Goal: Task Accomplishment & Management: Use online tool/utility

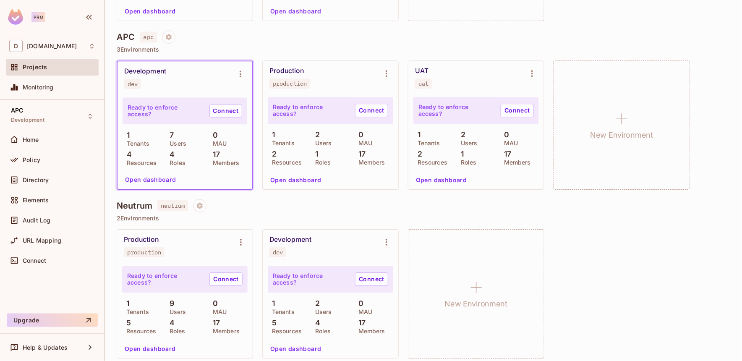
scroll to position [513, 0]
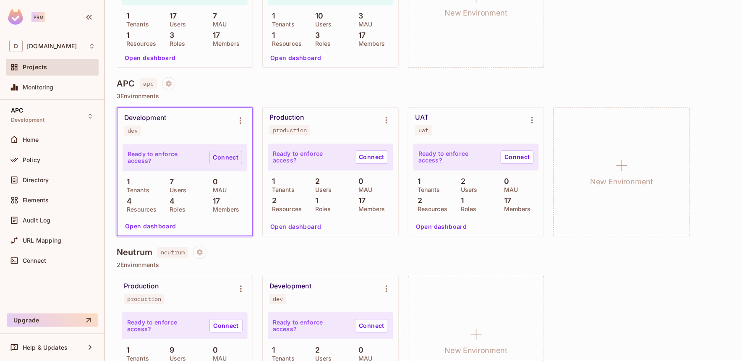
click at [232, 157] on link "Connect" at bounding box center [226, 157] width 33 height 13
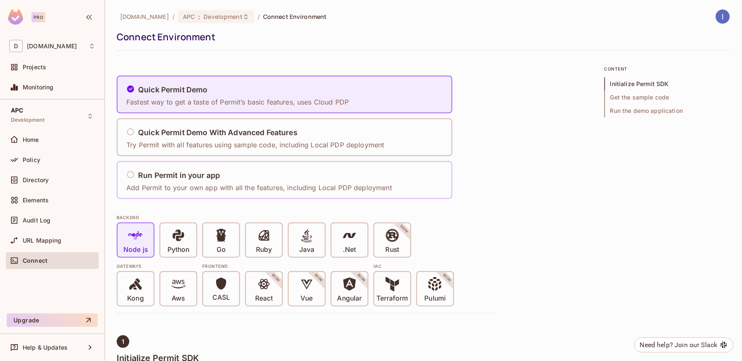
click at [168, 177] on h5 "Run Permit in your app" at bounding box center [179, 175] width 82 height 8
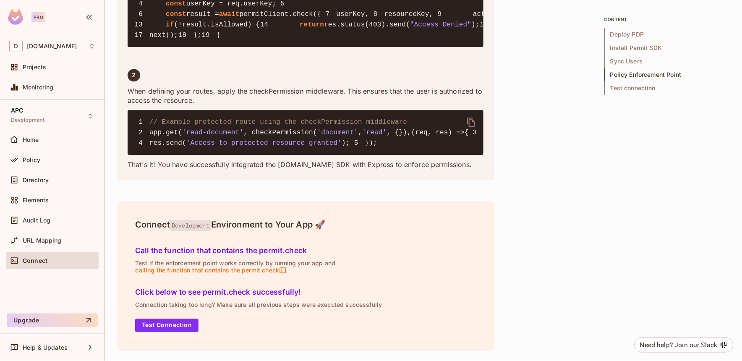
scroll to position [1765, 0]
click at [170, 323] on button "Test Connection" at bounding box center [166, 325] width 63 height 13
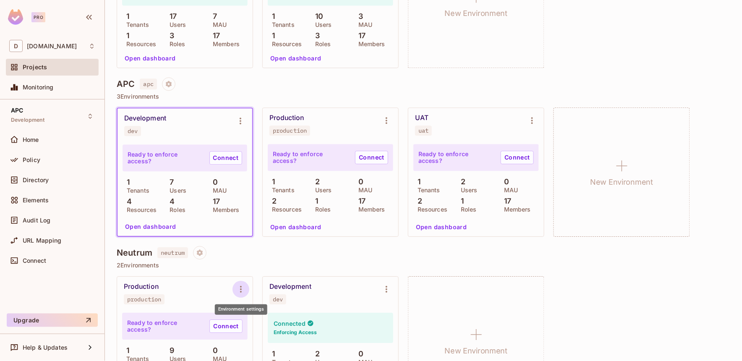
scroll to position [513, 0]
click at [220, 156] on link "Connect" at bounding box center [226, 157] width 33 height 13
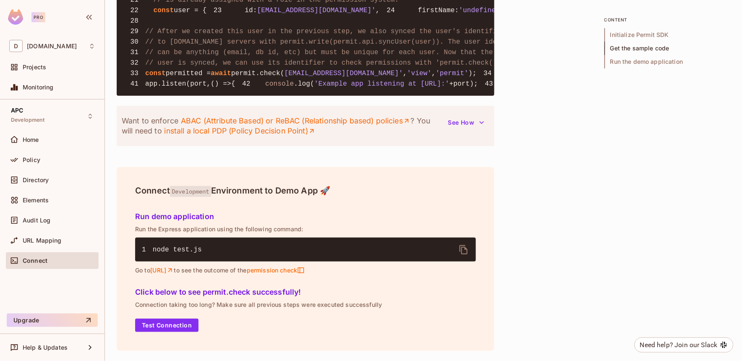
scroll to position [1028, 0]
click at [157, 325] on button "Test Connection" at bounding box center [166, 325] width 63 height 13
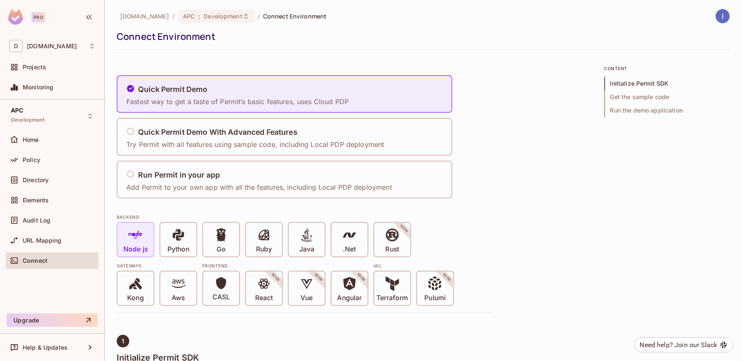
scroll to position [0, 0]
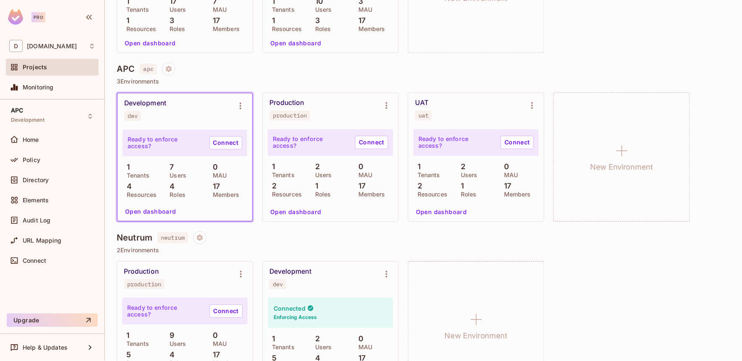
scroll to position [560, 0]
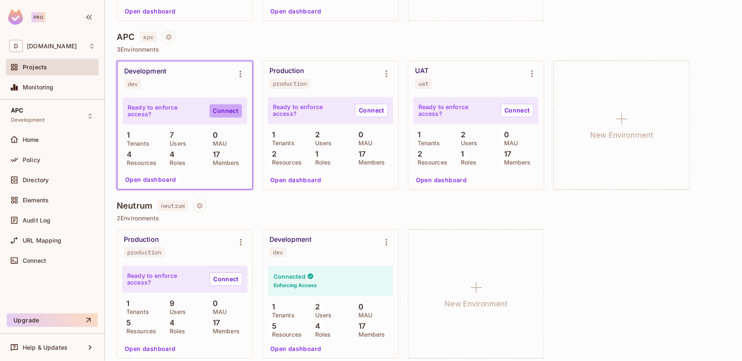
click at [214, 106] on link "Connect" at bounding box center [226, 110] width 33 height 13
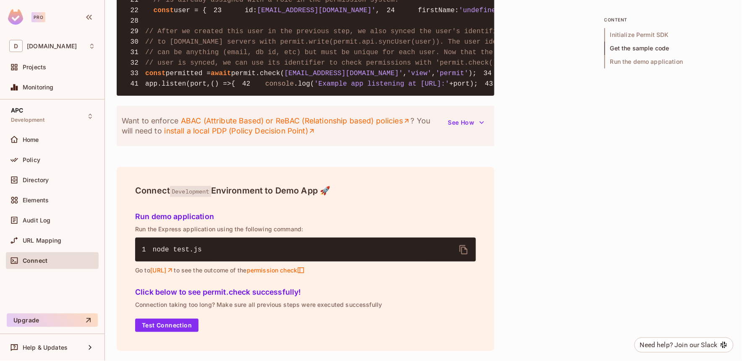
scroll to position [1028, 0]
click at [185, 329] on button "Test Connection" at bounding box center [166, 325] width 63 height 13
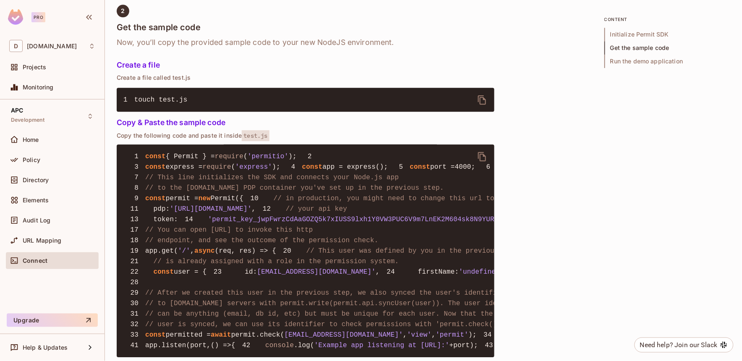
scroll to position [515, 0]
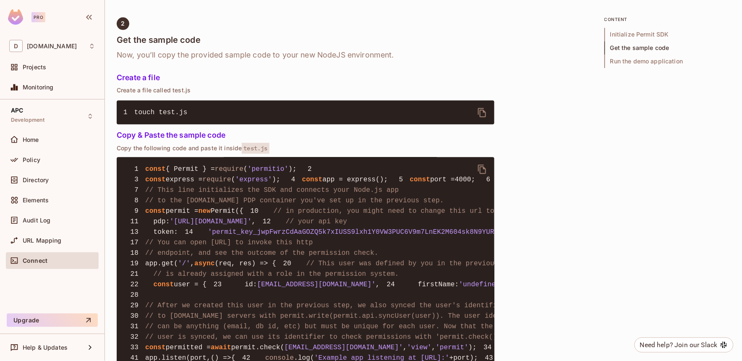
click at [486, 167] on icon "delete" at bounding box center [482, 169] width 10 height 10
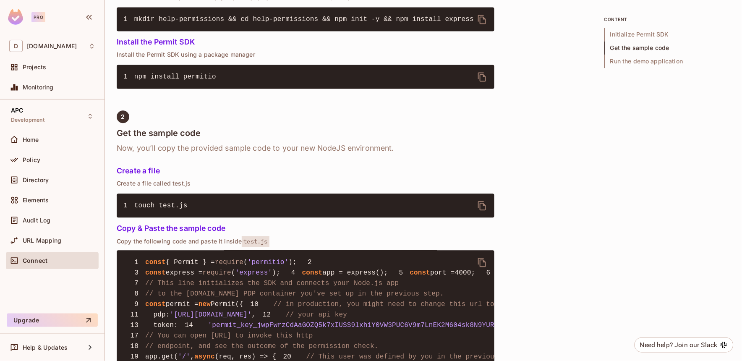
scroll to position [375, 0]
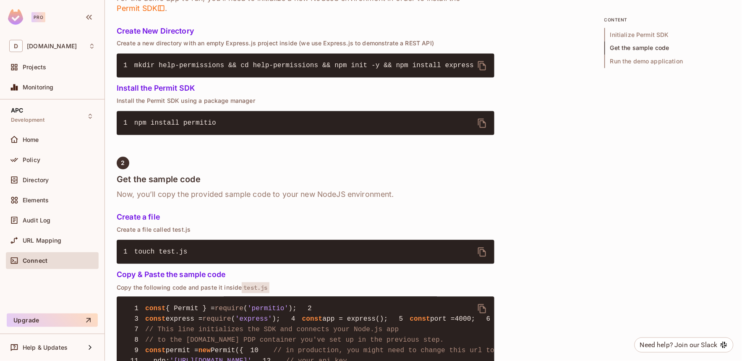
click at [482, 120] on icon "delete" at bounding box center [482, 123] width 10 height 10
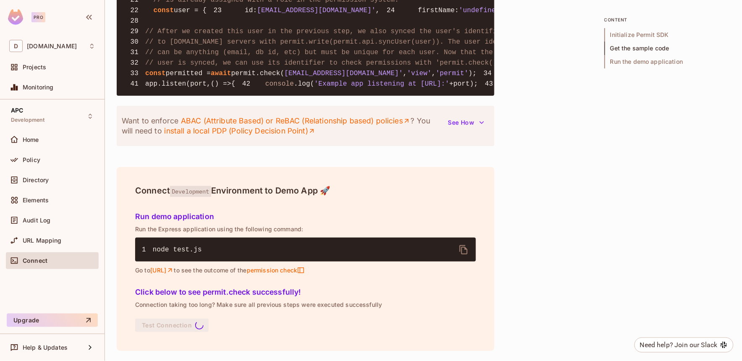
scroll to position [1028, 0]
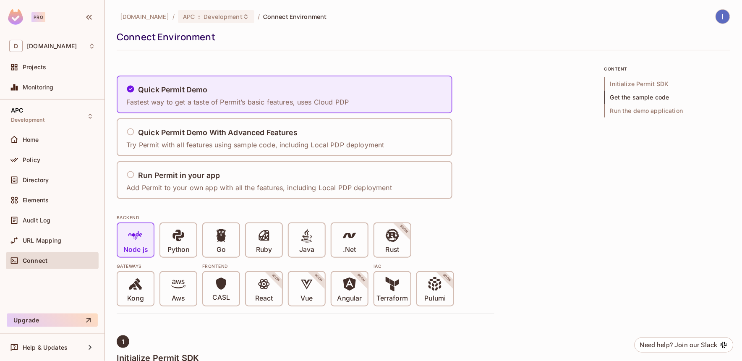
scroll to position [1028, 0]
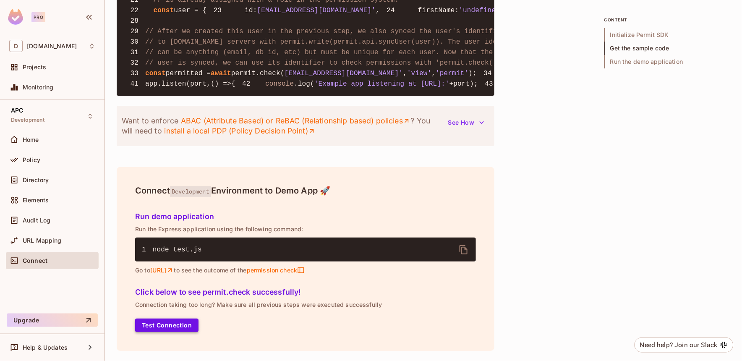
click at [189, 327] on button "Test Connection" at bounding box center [166, 325] width 63 height 13
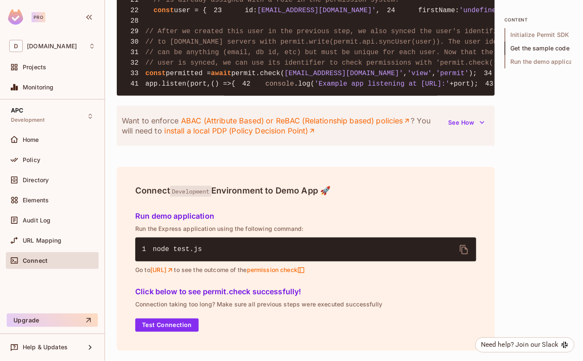
scroll to position [1028, 0]
drag, startPoint x: 174, startPoint y: 327, endPoint x: 181, endPoint y: 328, distance: 6.7
click at [174, 327] on button "Test Connection" at bounding box center [166, 325] width 63 height 13
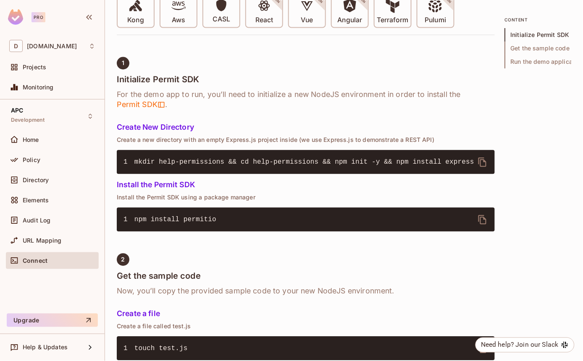
scroll to position [95, 0]
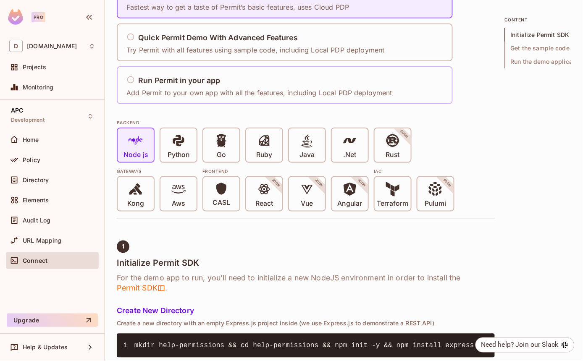
click at [169, 77] on h5 "Run Permit in your app" at bounding box center [179, 80] width 82 height 8
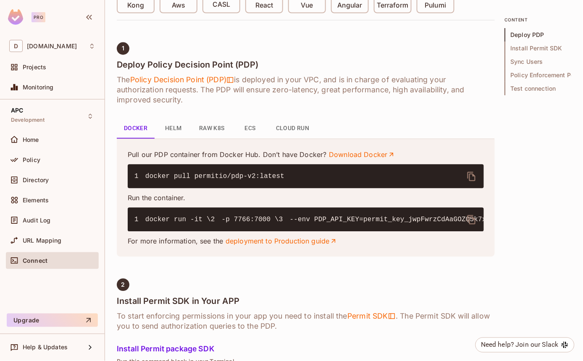
scroll to position [235, 0]
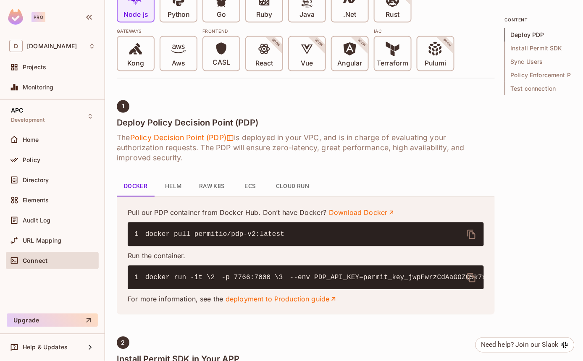
click at [294, 186] on button "Cloud Run" at bounding box center [292, 187] width 47 height 20
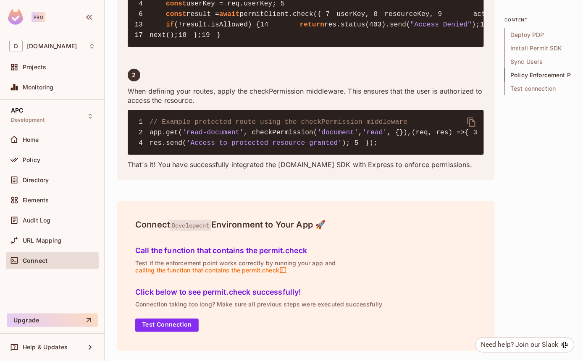
scroll to position [1632, 0]
click at [182, 324] on button "Test Connection" at bounding box center [166, 325] width 63 height 13
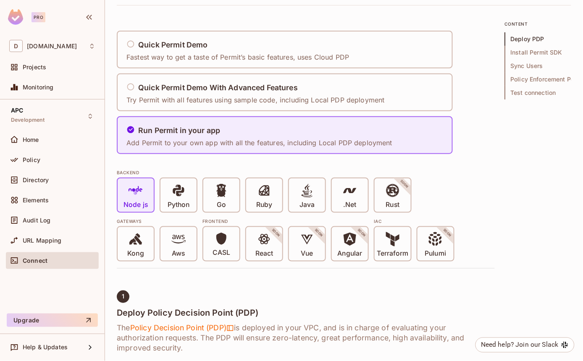
scroll to position [0, 0]
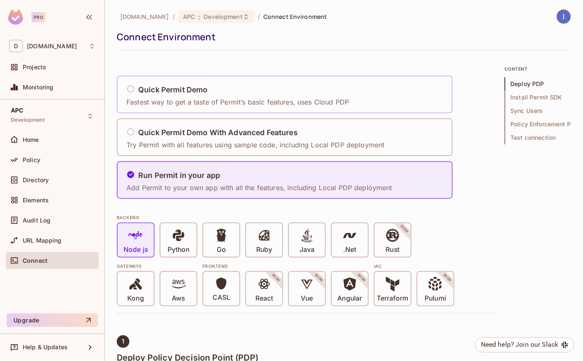
click at [162, 93] on h5 "Quick Permit Demo" at bounding box center [173, 90] width 70 height 8
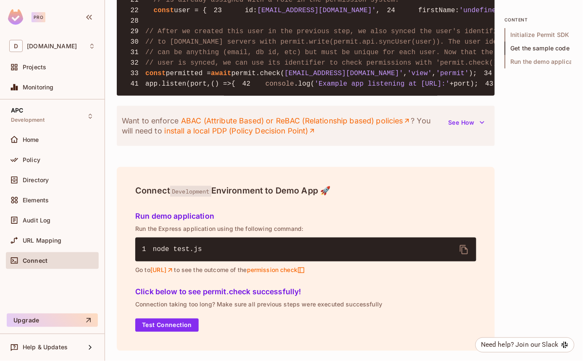
scroll to position [1028, 0]
click at [174, 269] on link "[URL]" at bounding box center [162, 271] width 24 height 8
click at [192, 326] on button "Test Connection" at bounding box center [166, 325] width 63 height 13
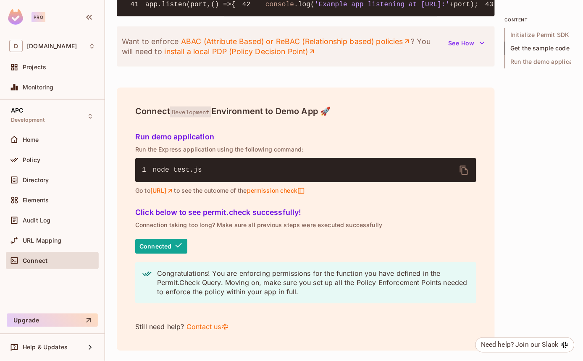
scroll to position [1108, 0]
click at [282, 332] on div "Connected Congratulations! You are enforcing permissions for the function you h…" at bounding box center [305, 285] width 341 height 93
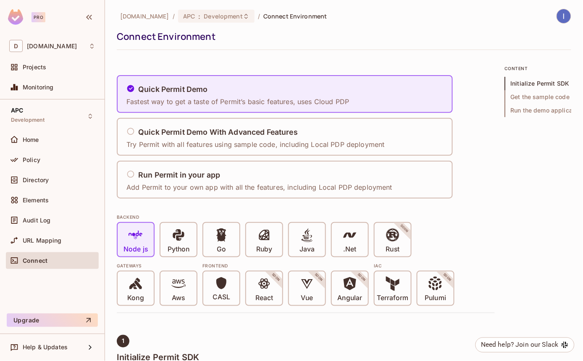
scroll to position [0, 0]
click at [70, 136] on div "Home" at bounding box center [59, 139] width 73 height 7
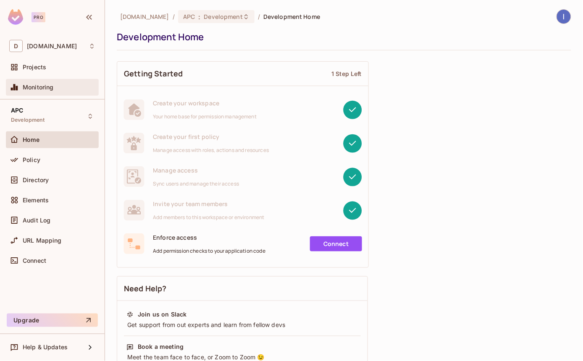
click at [57, 90] on div "Monitoring" at bounding box center [59, 87] width 73 height 7
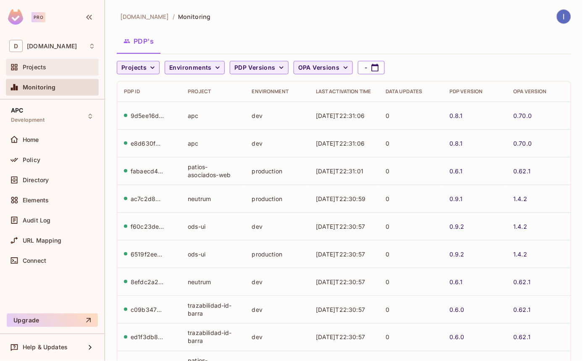
click at [47, 66] on div "Projects" at bounding box center [59, 67] width 73 height 7
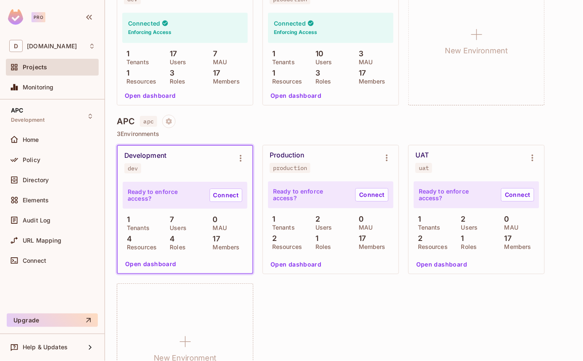
scroll to position [477, 0]
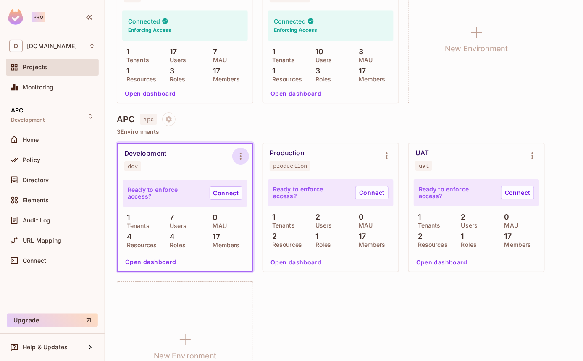
click at [241, 160] on icon "Environment settings" at bounding box center [241, 156] width 10 height 10
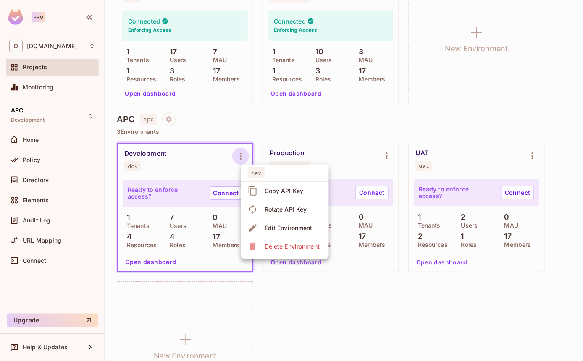
click at [265, 191] on div "Copy API Key" at bounding box center [284, 191] width 39 height 8
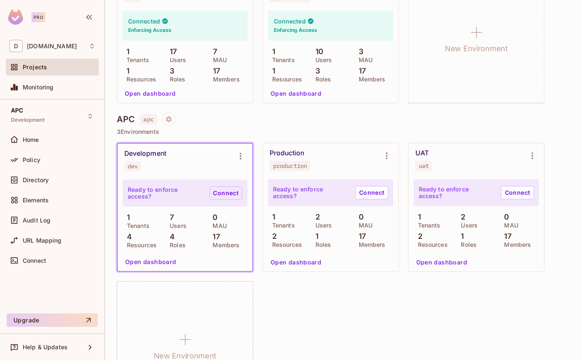
click at [212, 194] on link "Connect" at bounding box center [226, 192] width 33 height 13
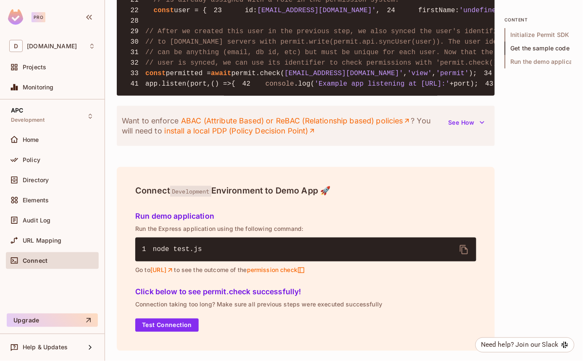
scroll to position [1028, 0]
click at [171, 324] on button "Test Connection" at bounding box center [166, 325] width 63 height 13
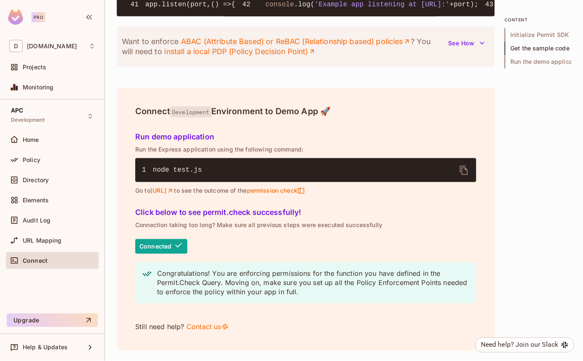
scroll to position [1108, 0]
click at [55, 70] on div "Projects" at bounding box center [59, 67] width 73 height 7
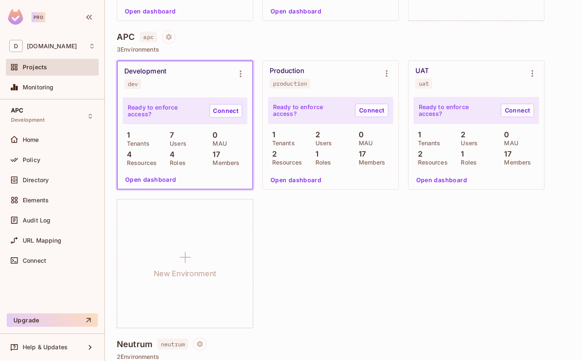
scroll to position [513, 0]
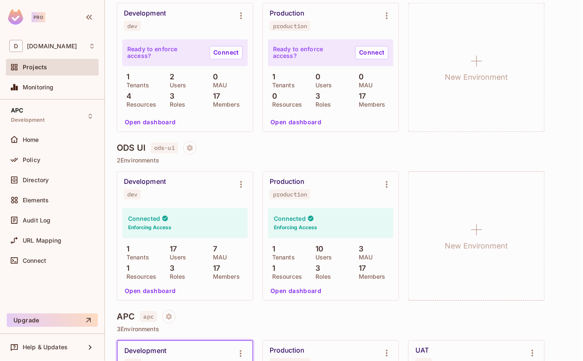
scroll to position [560, 0]
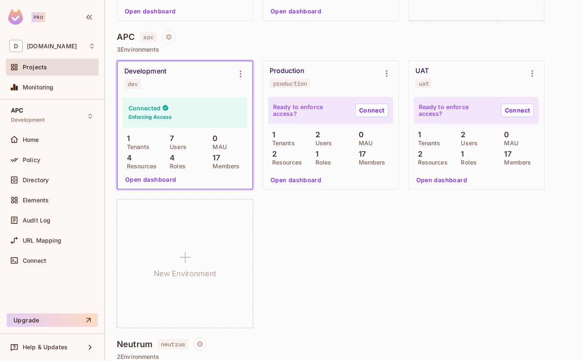
click at [367, 257] on div "Development dev Connected Enforcing Access 1 Tenants 7 Users 0 MAU 4 Resources …" at bounding box center [344, 194] width 454 height 268
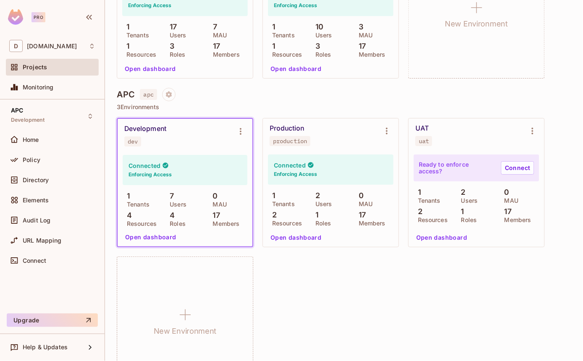
scroll to position [513, 0]
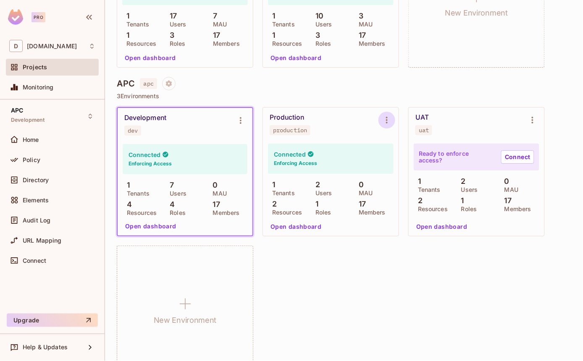
click at [384, 120] on icon "Environment settings" at bounding box center [387, 120] width 10 height 10
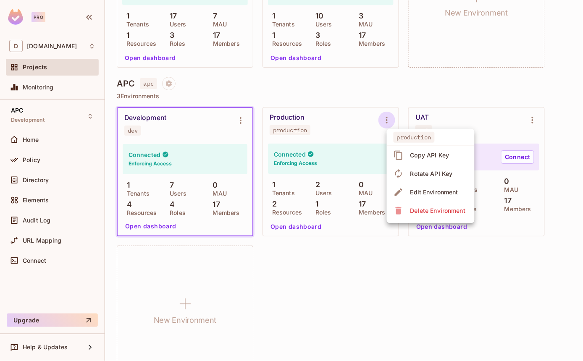
click at [318, 133] on div at bounding box center [291, 180] width 583 height 361
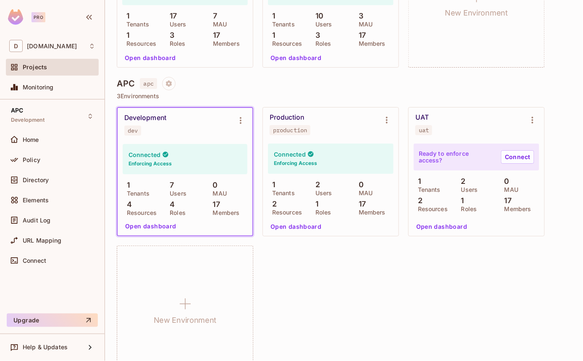
click at [288, 167] on h6 "Enforcing Access" at bounding box center [295, 164] width 43 height 8
click at [291, 118] on div "Production" at bounding box center [287, 117] width 35 height 8
click at [169, 80] on icon "Project settings" at bounding box center [169, 84] width 8 height 8
click at [276, 79] on div at bounding box center [291, 180] width 583 height 361
click at [332, 163] on div "Connected Enforcing Access" at bounding box center [331, 159] width 126 height 30
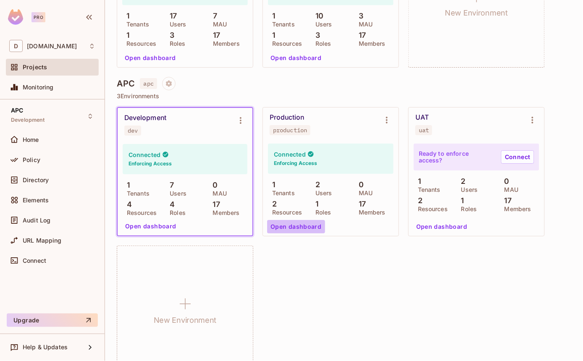
click at [299, 224] on button "Open dashboard" at bounding box center [296, 226] width 58 height 13
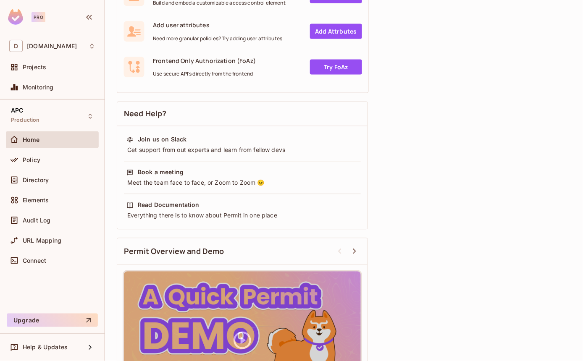
scroll to position [315, 0]
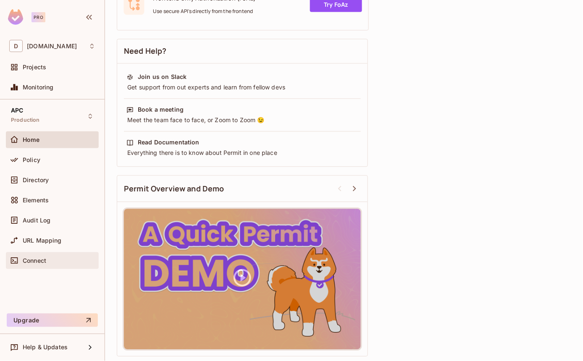
click at [79, 259] on div "Connect" at bounding box center [59, 260] width 73 height 7
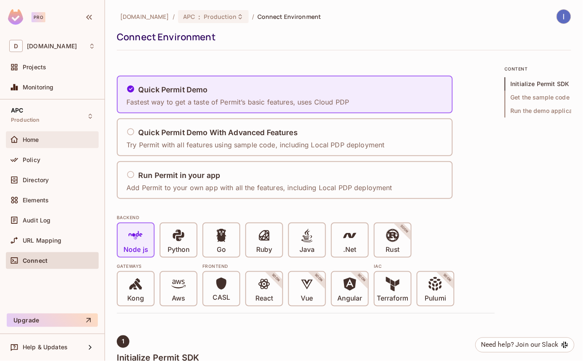
click at [49, 137] on div "Home" at bounding box center [59, 139] width 73 height 7
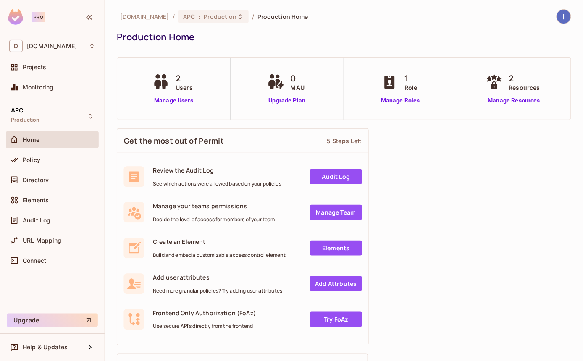
click at [42, 68] on span "Projects" at bounding box center [35, 67] width 24 height 7
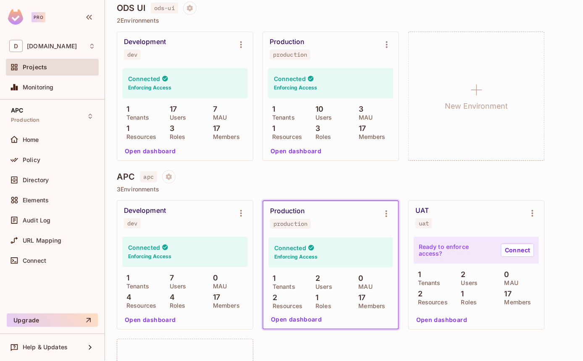
scroll to position [466, 0]
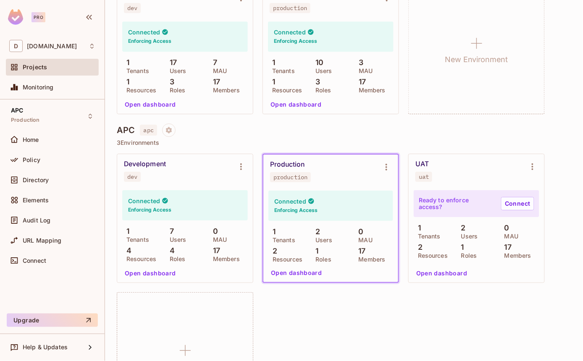
click at [511, 136] on div "APC apc" at bounding box center [344, 129] width 454 height 13
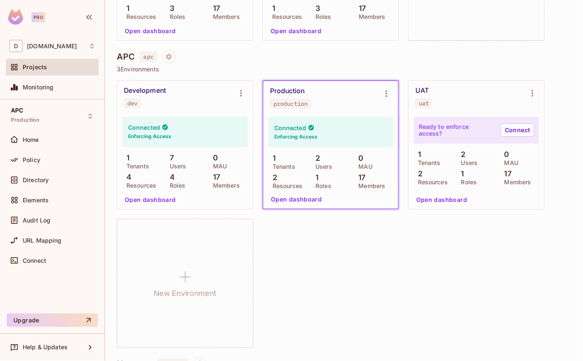
scroll to position [524, 0]
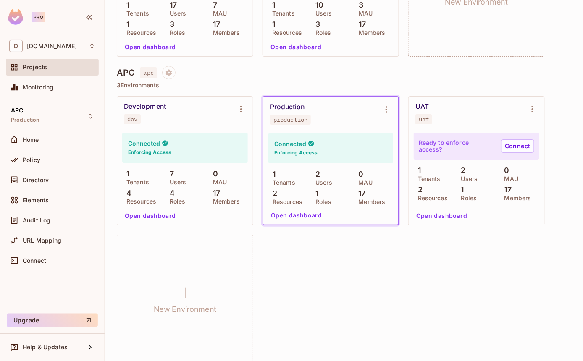
drag, startPoint x: 360, startPoint y: 257, endPoint x: 365, endPoint y: 255, distance: 5.3
click at [364, 257] on div "Development dev Connected Enforcing Access 1 Tenants 7 Users 0 MAU 4 Resources …" at bounding box center [344, 230] width 454 height 268
click at [413, 275] on div "Development dev Connected Enforcing Access 1 Tenants 7 Users 0 MAU 4 Resources …" at bounding box center [344, 230] width 454 height 268
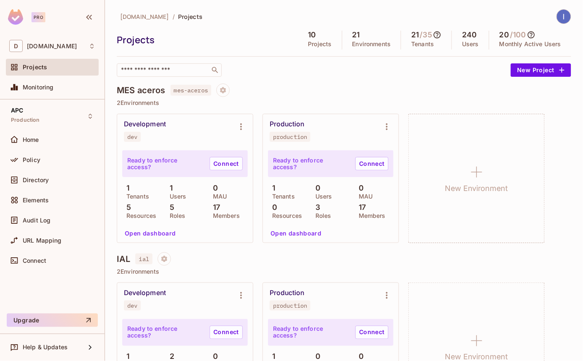
scroll to position [560, 0]
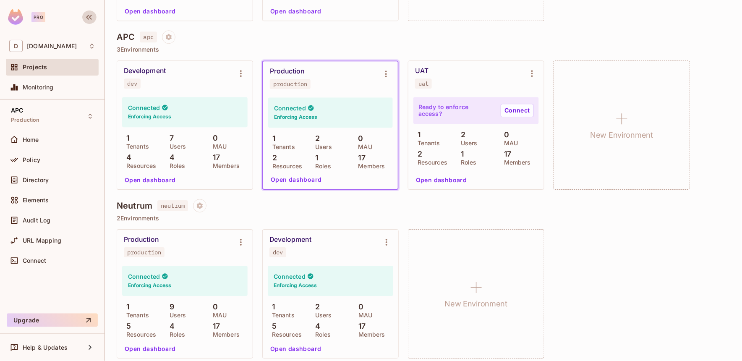
click at [582, 257] on div "Production production Connected Enforcing Access 1 Tenants 9 Users 0 MAU 5 Reso…" at bounding box center [424, 293] width 614 height 129
